Goal: Find specific fact: Find contact information

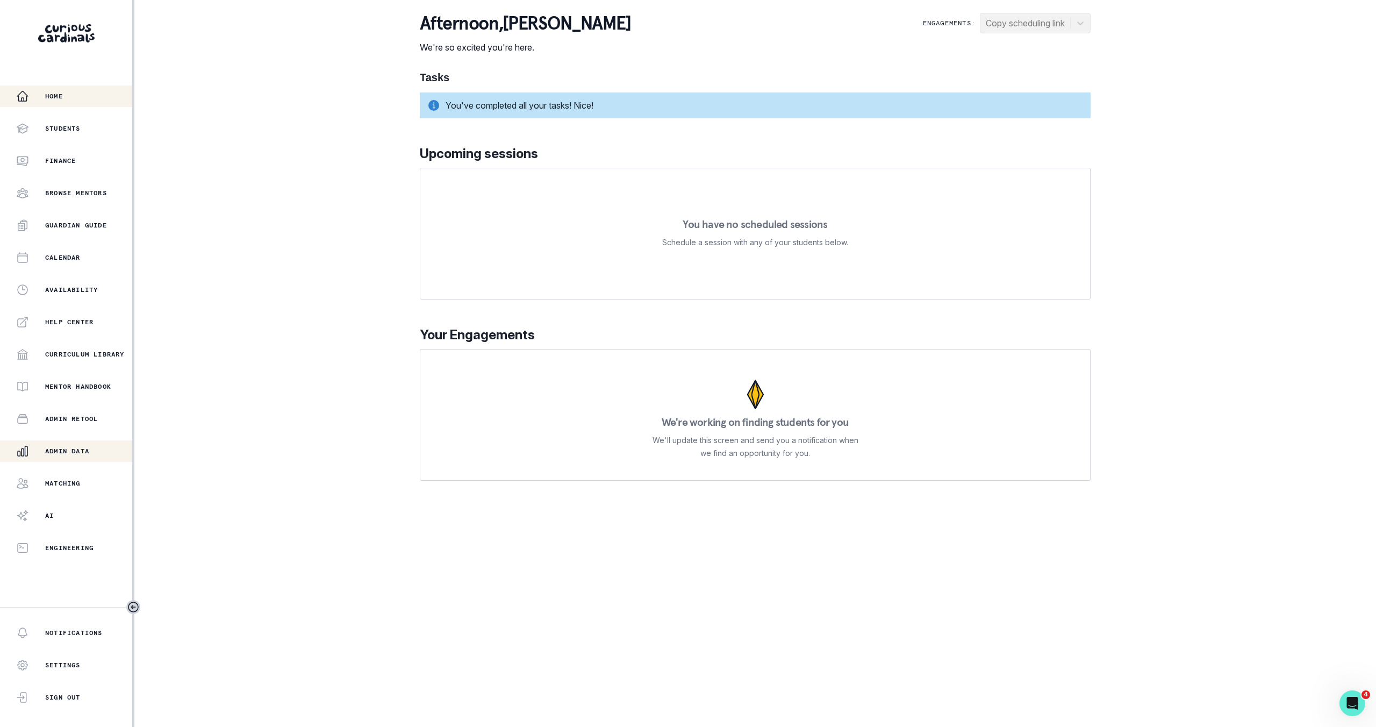
click at [69, 452] on p "Admin Data" at bounding box center [67, 451] width 44 height 9
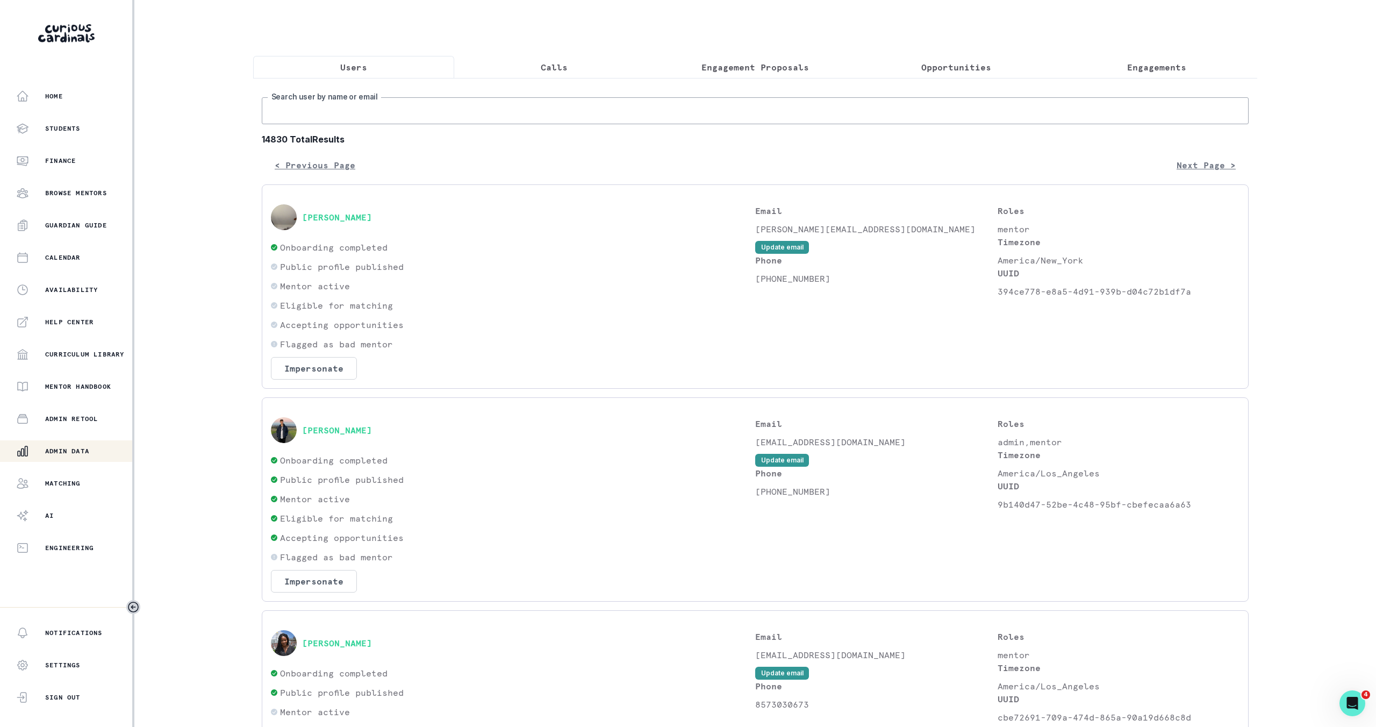
click at [397, 115] on input "Search user by name or email" at bounding box center [755, 110] width 987 height 27
type input "[PERSON_NAME]"
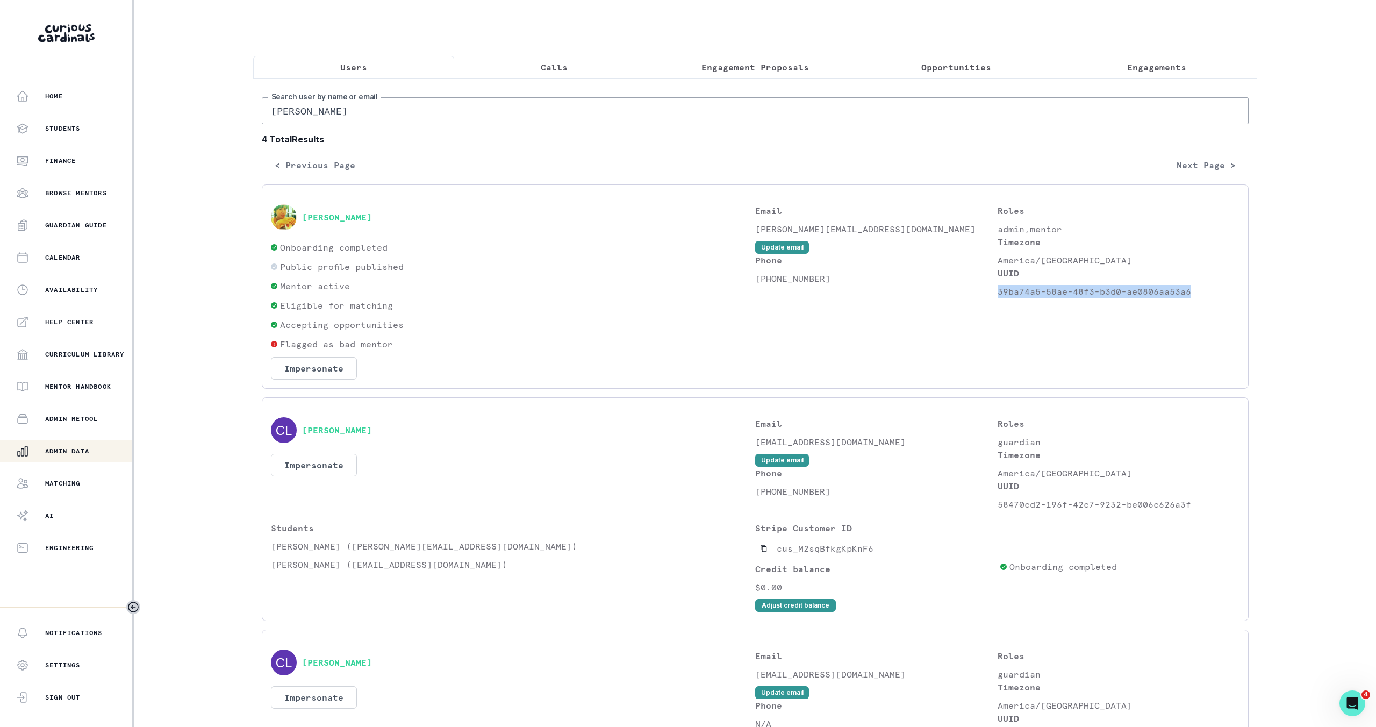
drag, startPoint x: 1189, startPoint y: 293, endPoint x: 997, endPoint y: 296, distance: 191.4
click at [998, 296] on p "39ba74a5-58ae-48f3-b3d0-ae0806aa53a6" at bounding box center [1119, 291] width 242 height 13
copy p "39ba74a5-58ae-48f3-b3d0-ae0806aa53a6"
drag, startPoint x: 910, startPoint y: 230, endPoint x: 756, endPoint y: 231, distance: 154.3
click at [756, 232] on p "[PERSON_NAME][EMAIL_ADDRESS][DOMAIN_NAME]" at bounding box center [876, 229] width 242 height 13
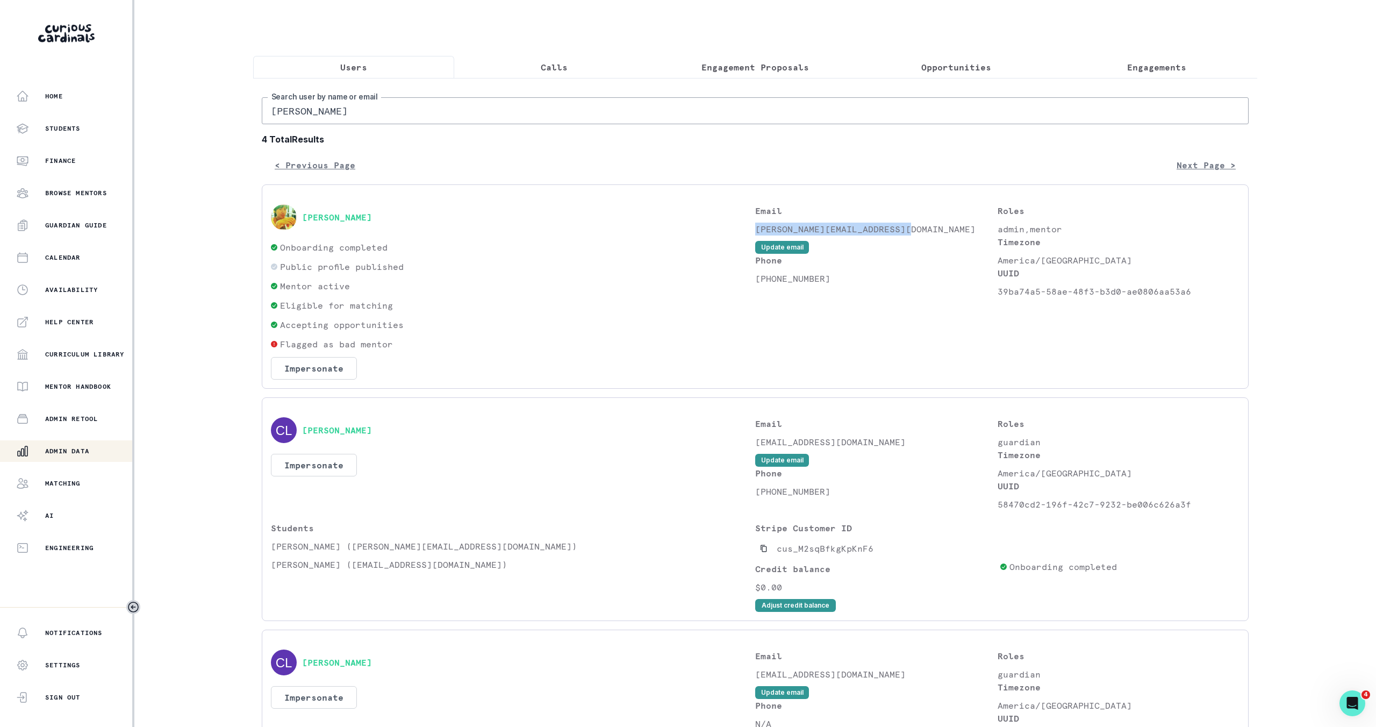
copy p "[PERSON_NAME][EMAIL_ADDRESS][DOMAIN_NAME]"
